Goal: Transaction & Acquisition: Download file/media

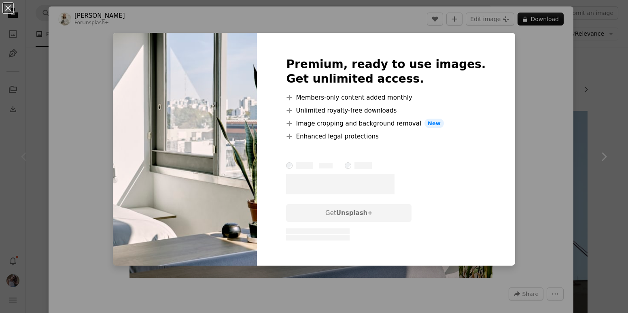
scroll to position [56, 0]
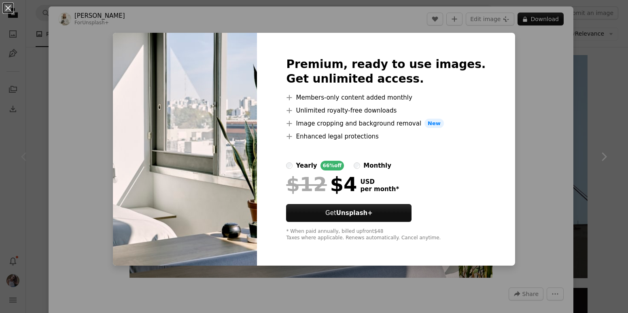
click at [481, 38] on div "Premium, ready to use images. Get unlimited access. A plus sign Members-only co…" at bounding box center [386, 149] width 258 height 233
click at [520, 47] on div "An X shape Premium, ready to use images. Get unlimited access. A plus sign Memb…" at bounding box center [314, 156] width 628 height 313
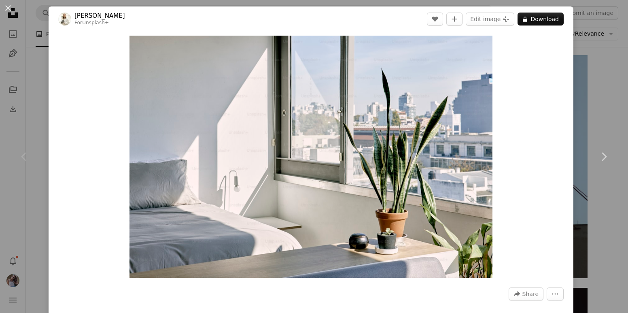
click at [31, 150] on div "Chevron left" at bounding box center [24, 157] width 49 height 78
click at [592, 62] on div "An X shape Chevron left Chevron right [PERSON_NAME] For Unsplash+ A heart A plu…" at bounding box center [314, 156] width 628 height 313
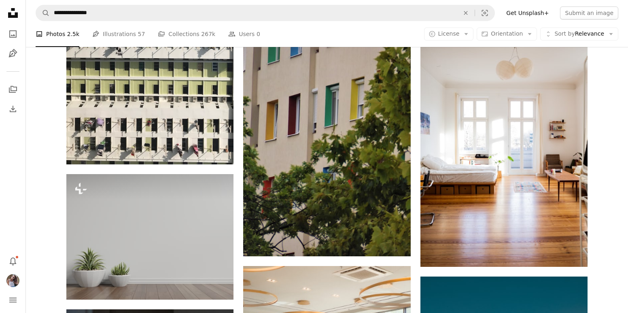
scroll to position [422, 0]
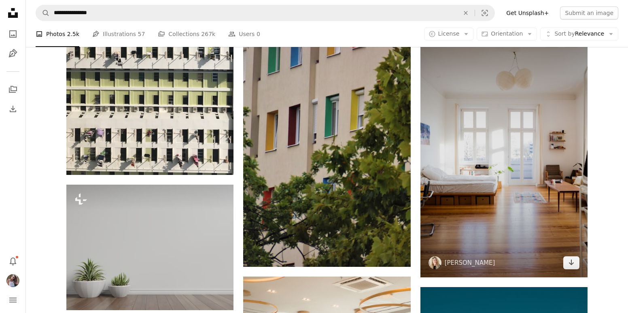
click at [557, 144] on img at bounding box center [504, 151] width 167 height 251
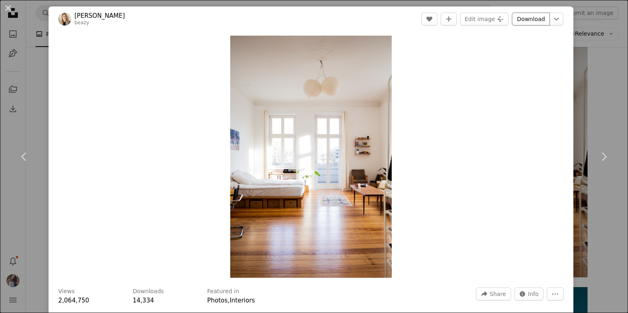
click at [535, 24] on link "Download" at bounding box center [531, 19] width 38 height 13
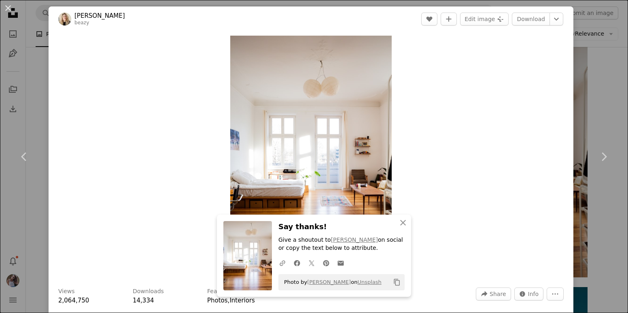
click at [34, 113] on div "An X shape Chevron left Chevron right An X shape Close Say thanks! Give a shout…" at bounding box center [314, 156] width 628 height 313
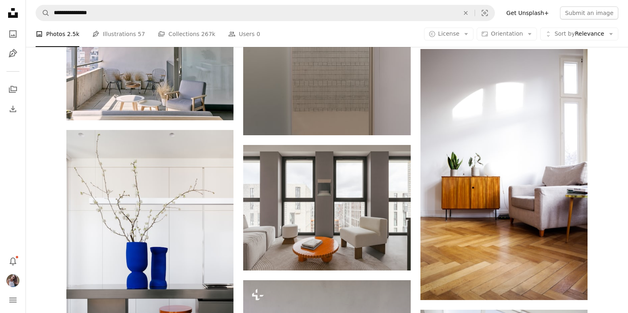
scroll to position [2448, 0]
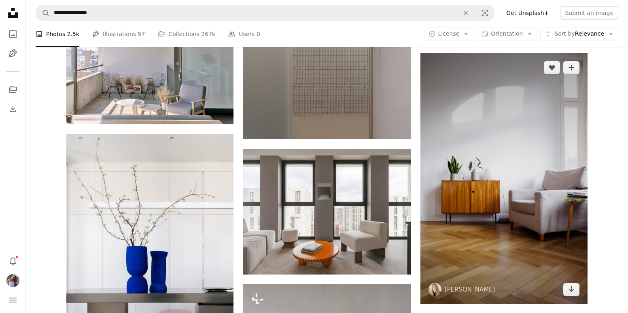
click at [501, 134] on img at bounding box center [504, 178] width 167 height 251
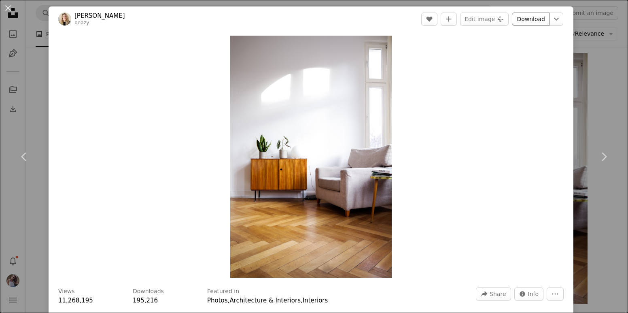
click at [535, 13] on link "Download" at bounding box center [531, 19] width 38 height 13
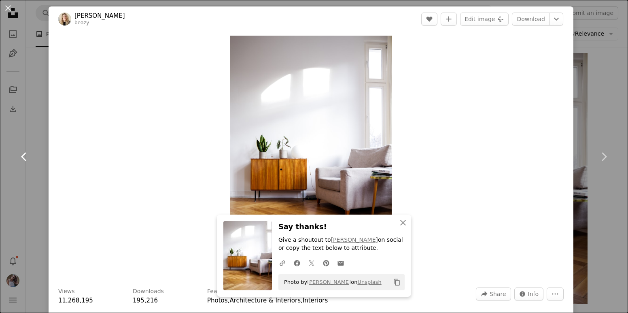
click at [41, 176] on link "Chevron left" at bounding box center [24, 157] width 49 height 78
